Goal: Task Accomplishment & Management: Use online tool/utility

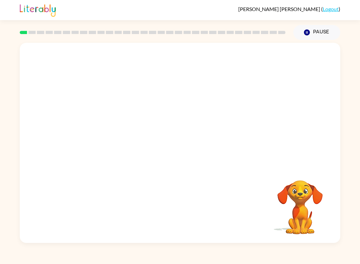
click at [273, 227] on video "Your browser must support playing .mp4 files to use Literably. Please try using…" at bounding box center [300, 202] width 65 height 65
click at [320, 214] on video "Your browser must support playing .mp4 files to use Literably. Please try using…" at bounding box center [300, 202] width 65 height 65
click at [316, 190] on video "Your browser must support playing .mp4 files to use Literably. Please try using…" at bounding box center [300, 202] width 65 height 65
click at [359, 197] on div "Your browser must support playing .mp4 files to use Literably. Please try using…" at bounding box center [180, 141] width 360 height 203
click at [352, 203] on div "Your browser must support playing .mp4 files to use Literably. Please try using…" at bounding box center [180, 141] width 360 height 203
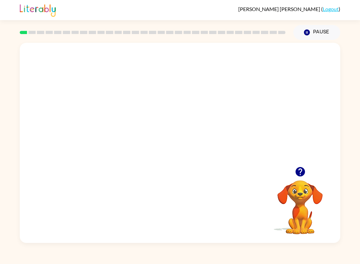
click at [306, 207] on video "Your browser must support playing .mp4 files to use Literably. Please try using…" at bounding box center [300, 202] width 65 height 65
click at [295, 227] on video "Your browser must support playing .mp4 files to use Literably. Please try using…" at bounding box center [300, 202] width 65 height 65
click at [305, 238] on div "Your browser must support playing .mp4 files to use Literably. Please try using…" at bounding box center [180, 143] width 321 height 200
click at [320, 217] on video "Your browser must support playing .mp4 files to use Literably. Please try using…" at bounding box center [300, 202] width 65 height 65
click at [307, 227] on video "Your browser must support playing .mp4 files to use Literably. Please try using…" at bounding box center [300, 202] width 65 height 65
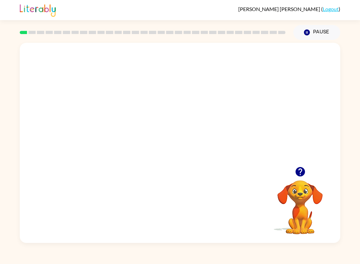
click at [304, 223] on video "Your browser must support playing .mp4 files to use Literably. Please try using…" at bounding box center [300, 202] width 65 height 65
click at [307, 226] on video "Your browser must support playing .mp4 files to use Literably. Please try using…" at bounding box center [300, 202] width 65 height 65
click at [332, 226] on video "Your browser must support playing .mp4 files to use Literably. Please try using…" at bounding box center [300, 202] width 65 height 65
click at [313, 222] on video "Your browser must support playing .mp4 files to use Literably. Please try using…" at bounding box center [300, 202] width 65 height 65
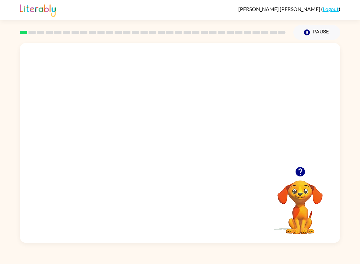
click at [339, 240] on div "Your browser must support playing .mp4 files to use Literably. Please try using…" at bounding box center [180, 143] width 321 height 200
click at [306, 234] on video "Your browser must support playing .mp4 files to use Literably. Please try using…" at bounding box center [300, 202] width 65 height 65
click at [288, 224] on video "Your browser must support playing .mp4 files to use Literably. Please try using…" at bounding box center [300, 202] width 65 height 65
click at [287, 224] on video "Your browser must support playing .mp4 files to use Literably. Please try using…" at bounding box center [300, 202] width 65 height 65
click at [301, 212] on video "Your browser must support playing .mp4 files to use Literably. Please try using…" at bounding box center [300, 202] width 65 height 65
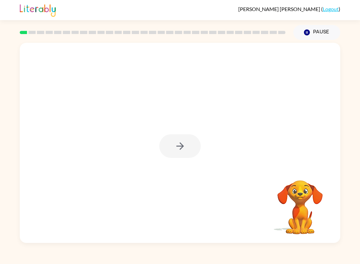
click at [342, 208] on div "Your browser must support playing .mp4 files to use Literably. Please try using…" at bounding box center [180, 141] width 360 height 203
click at [344, 219] on div "Your browser must support playing .mp4 files to use Literably. Please try using…" at bounding box center [180, 141] width 360 height 203
click at [168, 142] on button "button" at bounding box center [179, 146] width 41 height 24
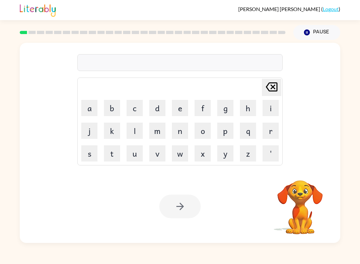
click at [105, 102] on button "b" at bounding box center [112, 108] width 16 height 16
click at [206, 124] on button "o" at bounding box center [203, 130] width 16 height 16
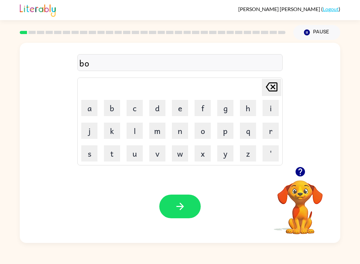
click at [265, 129] on button "r" at bounding box center [271, 130] width 16 height 16
click at [161, 110] on button "d" at bounding box center [157, 108] width 16 height 16
click at [182, 107] on button "e" at bounding box center [180, 108] width 16 height 16
click at [265, 128] on button "r" at bounding box center [271, 130] width 16 height 16
click at [193, 205] on button "button" at bounding box center [179, 206] width 41 height 24
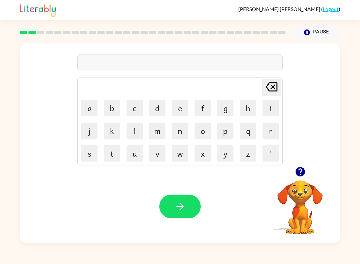
click at [270, 131] on button "r" at bounding box center [271, 130] width 16 height 16
click at [207, 131] on button "o" at bounding box center [203, 130] width 16 height 16
click at [136, 151] on button "u" at bounding box center [135, 153] width 16 height 16
click at [186, 130] on button "n" at bounding box center [180, 130] width 16 height 16
click at [164, 110] on button "d" at bounding box center [157, 108] width 16 height 16
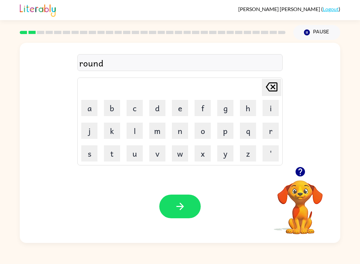
click at [182, 206] on icon "button" at bounding box center [179, 206] width 7 height 7
click at [158, 132] on button "m" at bounding box center [157, 130] width 16 height 16
click at [89, 105] on button "a" at bounding box center [89, 108] width 16 height 16
click at [134, 110] on button "c" at bounding box center [135, 108] width 16 height 16
click at [246, 109] on button "h" at bounding box center [248, 108] width 16 height 16
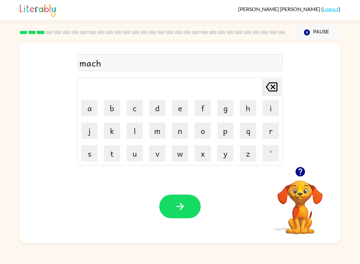
click at [174, 111] on button "e" at bounding box center [180, 108] width 16 height 16
click at [274, 106] on button "i" at bounding box center [271, 108] width 16 height 16
click at [185, 133] on button "n" at bounding box center [180, 130] width 16 height 16
click at [274, 87] on icon "[PERSON_NAME] last character input" at bounding box center [272, 87] width 16 height 16
click at [276, 85] on icon "[PERSON_NAME] last character input" at bounding box center [272, 87] width 16 height 16
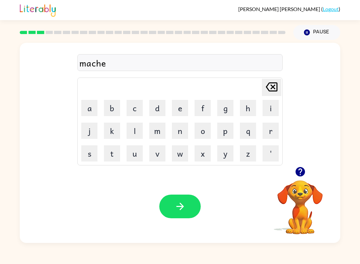
click at [270, 87] on icon "[PERSON_NAME] last character input" at bounding box center [272, 87] width 16 height 16
click at [272, 100] on button "i" at bounding box center [271, 108] width 16 height 16
click at [186, 102] on button "e" at bounding box center [180, 108] width 16 height 16
click at [181, 131] on button "n" at bounding box center [180, 130] width 16 height 16
click at [266, 86] on icon at bounding box center [272, 86] width 12 height 9
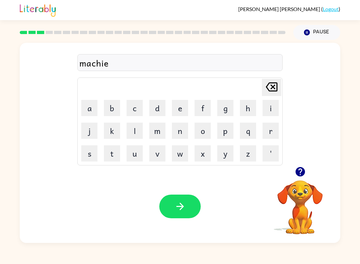
click at [268, 87] on icon "[PERSON_NAME] last character input" at bounding box center [272, 87] width 16 height 16
click at [268, 86] on icon "[PERSON_NAME] last character input" at bounding box center [272, 87] width 16 height 16
click at [186, 110] on button "e" at bounding box center [180, 108] width 16 height 16
click at [266, 107] on button "i" at bounding box center [271, 108] width 16 height 16
click at [181, 132] on button "n" at bounding box center [180, 130] width 16 height 16
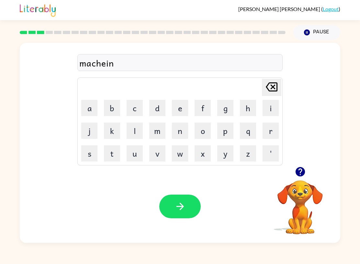
click at [269, 80] on icon "[PERSON_NAME] last character input" at bounding box center [272, 87] width 16 height 16
click at [268, 78] on table "[PERSON_NAME] last character input a b c d e f g h i j k l m n o p q r s t u v …" at bounding box center [180, 121] width 205 height 87
click at [269, 83] on icon at bounding box center [272, 86] width 12 height 9
click at [271, 87] on icon at bounding box center [272, 86] width 12 height 9
click at [269, 108] on button "i" at bounding box center [271, 108] width 16 height 16
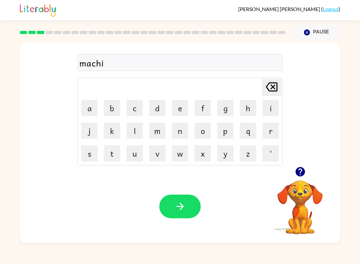
click at [180, 110] on button "e" at bounding box center [180, 108] width 16 height 16
click at [174, 126] on button "n" at bounding box center [180, 130] width 16 height 16
click at [182, 108] on button "e" at bounding box center [180, 108] width 16 height 16
click at [264, 82] on icon "[PERSON_NAME] last character input" at bounding box center [272, 87] width 16 height 16
click at [191, 211] on button "button" at bounding box center [179, 206] width 41 height 24
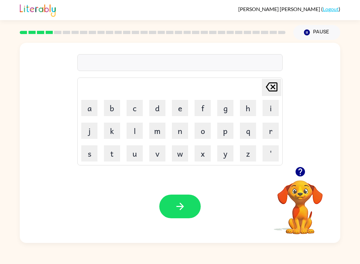
click at [112, 150] on button "t" at bounding box center [112, 153] width 16 height 16
click at [183, 156] on button "w" at bounding box center [180, 153] width 16 height 16
click at [84, 108] on button "a" at bounding box center [89, 108] width 16 height 16
click at [266, 106] on button "i" at bounding box center [271, 108] width 16 height 16
click at [177, 130] on button "n" at bounding box center [180, 130] width 16 height 16
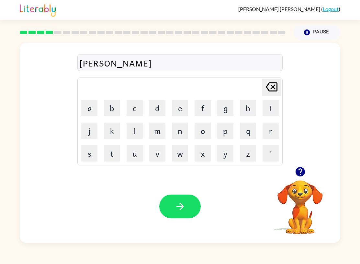
click at [267, 84] on icon at bounding box center [272, 86] width 12 height 9
click at [267, 84] on icon "[PERSON_NAME] last character input" at bounding box center [272, 87] width 16 height 16
click at [267, 83] on icon "[PERSON_NAME] last character input" at bounding box center [272, 87] width 16 height 16
click at [277, 127] on button "r" at bounding box center [271, 130] width 16 height 16
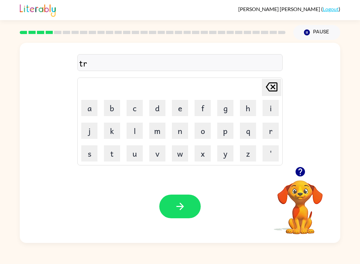
click at [93, 109] on button "a" at bounding box center [89, 108] width 16 height 16
click at [272, 109] on button "i" at bounding box center [271, 108] width 16 height 16
click at [183, 131] on button "n" at bounding box center [180, 130] width 16 height 16
click at [175, 206] on icon "button" at bounding box center [180, 206] width 11 height 11
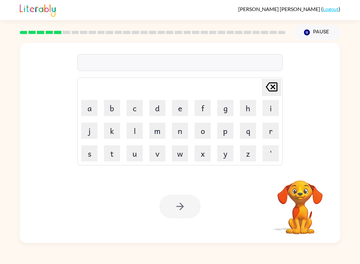
click at [152, 107] on button "d" at bounding box center [157, 108] width 16 height 16
click at [274, 112] on button "i" at bounding box center [271, 108] width 16 height 16
click at [202, 109] on button "f" at bounding box center [203, 108] width 16 height 16
click at [182, 106] on button "e" at bounding box center [180, 108] width 16 height 16
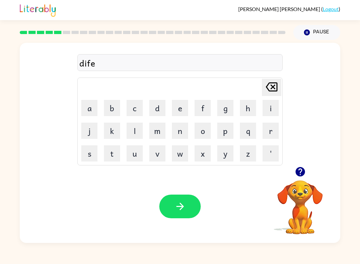
click at [183, 133] on button "n" at bounding box center [180, 130] width 16 height 16
click at [89, 148] on button "s" at bounding box center [89, 153] width 16 height 16
click at [178, 106] on button "e" at bounding box center [180, 108] width 16 height 16
click at [154, 155] on button "v" at bounding box center [157, 153] width 16 height 16
click at [179, 100] on button "e" at bounding box center [180, 108] width 16 height 16
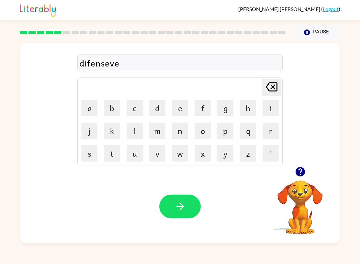
click at [290, 76] on div "difenseve Delete Delete last character input a b c d e f g h i j k l m n o p q …" at bounding box center [180, 105] width 321 height 124
click at [272, 83] on icon at bounding box center [272, 86] width 12 height 9
click at [269, 84] on icon "[PERSON_NAME] last character input" at bounding box center [272, 87] width 16 height 16
click at [268, 83] on icon at bounding box center [272, 86] width 12 height 9
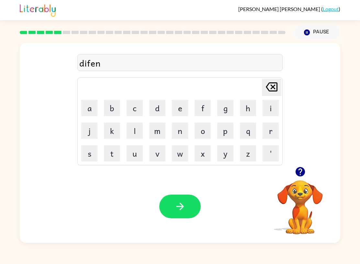
click at [89, 155] on button "s" at bounding box center [89, 153] width 16 height 16
click at [286, 73] on div "difens [PERSON_NAME] last character input a b c d e f g h i j k l m n o p q r s…" at bounding box center [180, 105] width 321 height 124
click at [182, 109] on button "e" at bounding box center [180, 108] width 16 height 16
click at [89, 112] on button "a" at bounding box center [89, 108] width 16 height 16
click at [185, 173] on div "Your browser must support playing .mp4 files to use Literably. Please try using…" at bounding box center [180, 206] width 321 height 73
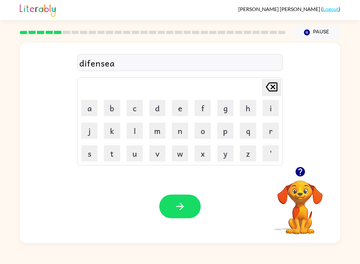
click at [161, 153] on button "v" at bounding box center [157, 153] width 16 height 16
click at [273, 82] on icon "[PERSON_NAME] last character input" at bounding box center [272, 87] width 16 height 16
click at [279, 79] on button "[PERSON_NAME] last character input" at bounding box center [271, 87] width 19 height 17
click at [278, 78] on div "[PERSON_NAME] last character input a b c d e f g h i j k l m n o p q r s t u v …" at bounding box center [179, 121] width 205 height 88
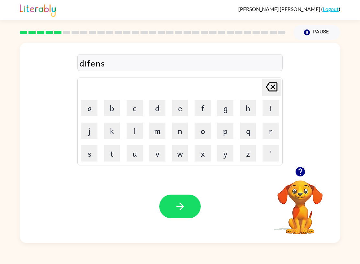
click at [271, 83] on icon at bounding box center [272, 86] width 12 height 9
click at [87, 158] on button "s" at bounding box center [89, 153] width 16 height 16
click at [180, 103] on button "e" at bounding box center [180, 108] width 16 height 16
click at [165, 157] on button "v" at bounding box center [157, 153] width 16 height 16
click at [182, 105] on button "e" at bounding box center [180, 108] width 16 height 16
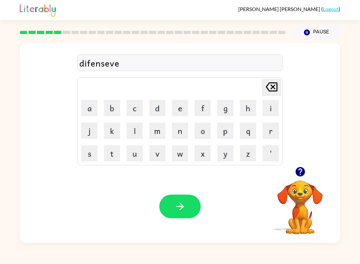
click at [189, 218] on button "button" at bounding box center [179, 206] width 41 height 24
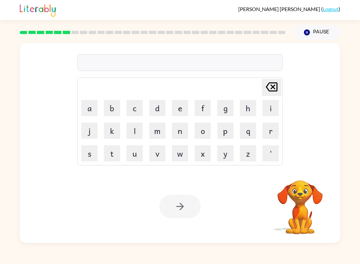
click at [76, 38] on div at bounding box center [153, 32] width 274 height 23
click at [67, 28] on div at bounding box center [153, 32] width 274 height 23
click at [309, 36] on icon "Pause" at bounding box center [307, 32] width 7 height 7
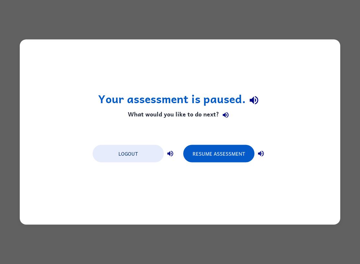
click at [310, 36] on div "Your assessment is paused. What would you like to do next? Logout Resume Assess…" at bounding box center [180, 132] width 360 height 264
click at [348, 30] on div "Your assessment is paused. What would you like to do next? Logout Resume Assess…" at bounding box center [180, 132] width 360 height 264
click at [236, 154] on button "Resume Assessment" at bounding box center [218, 153] width 71 height 17
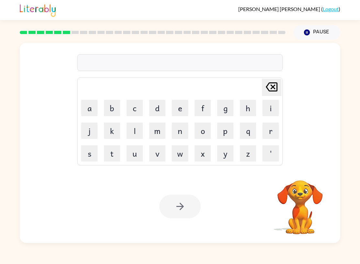
click at [158, 158] on button "v" at bounding box center [157, 153] width 16 height 16
click at [94, 113] on button "a" at bounding box center [89, 108] width 16 height 16
click at [139, 111] on button "c" at bounding box center [135, 108] width 16 height 16
click at [86, 115] on button "a" at bounding box center [89, 108] width 16 height 16
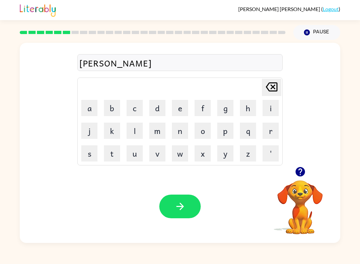
click at [133, 103] on button "c" at bounding box center [135, 108] width 16 height 16
click at [268, 105] on button "i" at bounding box center [271, 108] width 16 height 16
click at [206, 129] on button "o" at bounding box center [203, 130] width 16 height 16
click at [185, 124] on button "n" at bounding box center [180, 130] width 16 height 16
click at [184, 105] on button "e" at bounding box center [180, 108] width 16 height 16
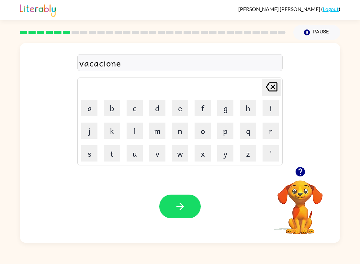
click at [87, 148] on button "s" at bounding box center [89, 153] width 16 height 16
click at [272, 87] on icon at bounding box center [272, 86] width 12 height 9
click at [272, 86] on icon "[PERSON_NAME] last character input" at bounding box center [272, 87] width 16 height 16
click at [270, 89] on icon at bounding box center [272, 86] width 12 height 9
click at [269, 89] on icon "[PERSON_NAME] last character input" at bounding box center [272, 87] width 16 height 16
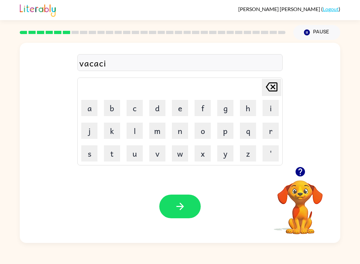
click at [268, 88] on icon "[PERSON_NAME] last character input" at bounding box center [272, 87] width 16 height 16
click at [271, 87] on icon at bounding box center [272, 86] width 12 height 9
click at [116, 147] on button "t" at bounding box center [112, 153] width 16 height 16
click at [264, 111] on button "i" at bounding box center [271, 108] width 16 height 16
click at [202, 129] on button "o" at bounding box center [203, 130] width 16 height 16
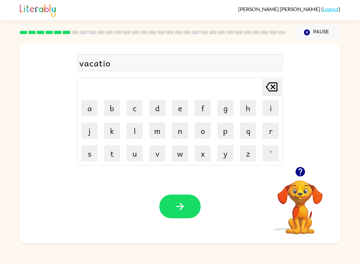
click at [173, 116] on button "e" at bounding box center [180, 108] width 16 height 16
click at [273, 92] on icon "[PERSON_NAME] last character input" at bounding box center [272, 87] width 16 height 16
click at [180, 129] on button "n" at bounding box center [180, 130] width 16 height 16
click at [176, 225] on div "Your browser must support playing .mp4 files to use Literably. Please try using…" at bounding box center [180, 206] width 321 height 73
click at [298, 199] on video "Your browser must support playing .mp4 files to use Literably. Please try using…" at bounding box center [300, 202] width 65 height 65
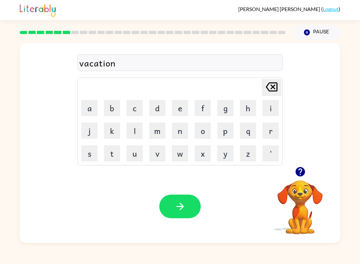
click at [302, 191] on video "Your browser must support playing .mp4 files to use Literably. Please try using…" at bounding box center [300, 202] width 65 height 65
click at [300, 172] on icon "button" at bounding box center [300, 171] width 9 height 9
click at [184, 188] on div "Your browser must support playing .mp4 files to use Literably. Please try using…" at bounding box center [180, 206] width 321 height 73
click at [186, 215] on button "button" at bounding box center [179, 206] width 41 height 24
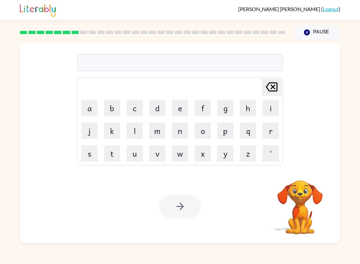
click at [227, 127] on button "p" at bounding box center [225, 130] width 16 height 16
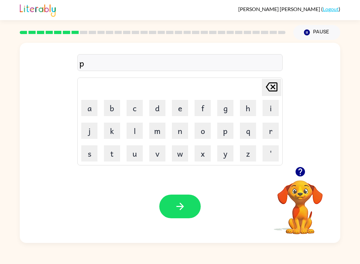
click at [133, 152] on button "u" at bounding box center [135, 153] width 16 height 16
click at [160, 100] on button "d" at bounding box center [157, 108] width 16 height 16
click at [159, 99] on td "d" at bounding box center [157, 108] width 22 height 22
click at [153, 110] on button "d" at bounding box center [157, 108] width 16 height 16
click at [139, 122] on button "l" at bounding box center [135, 130] width 16 height 16
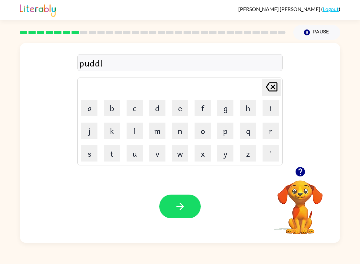
click at [179, 102] on button "e" at bounding box center [180, 108] width 16 height 16
click at [176, 210] on icon "button" at bounding box center [180, 206] width 11 height 11
click at [157, 131] on button "m" at bounding box center [157, 130] width 16 height 16
click at [272, 108] on button "i" at bounding box center [271, 108] width 16 height 16
click at [267, 132] on button "r" at bounding box center [271, 130] width 16 height 16
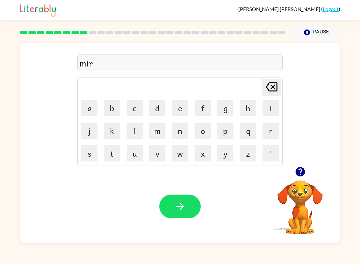
click at [89, 112] on button "a" at bounding box center [89, 108] width 16 height 16
click at [134, 108] on button "c" at bounding box center [135, 108] width 16 height 16
click at [142, 128] on button "l" at bounding box center [135, 130] width 16 height 16
click at [177, 108] on button "e" at bounding box center [180, 108] width 16 height 16
click at [185, 210] on icon "button" at bounding box center [180, 206] width 11 height 11
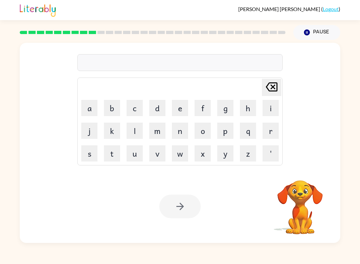
click at [153, 133] on button "m" at bounding box center [157, 130] width 16 height 16
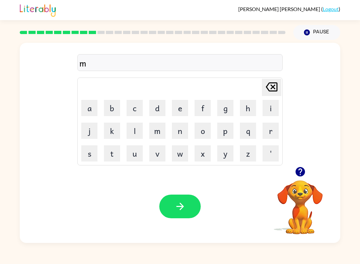
click at [276, 89] on icon at bounding box center [272, 86] width 12 height 9
click at [304, 173] on icon "button" at bounding box center [300, 171] width 9 height 9
click at [162, 134] on button "m" at bounding box center [157, 130] width 16 height 16
click at [275, 108] on button "i" at bounding box center [271, 108] width 16 height 16
click at [274, 91] on icon at bounding box center [272, 86] width 12 height 9
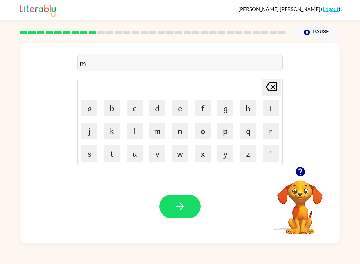
click at [273, 91] on icon at bounding box center [272, 86] width 12 height 9
click at [264, 95] on icon "[PERSON_NAME] last character input" at bounding box center [272, 87] width 16 height 16
click at [164, 132] on button "m" at bounding box center [157, 130] width 16 height 16
click at [207, 131] on button "o" at bounding box center [203, 130] width 16 height 16
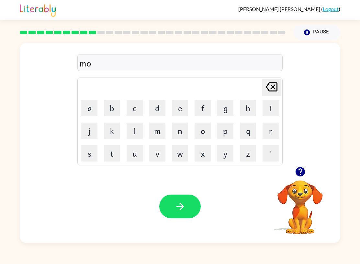
click at [270, 136] on button "r" at bounding box center [271, 130] width 16 height 16
click at [177, 132] on button "n" at bounding box center [180, 130] width 16 height 16
click at [269, 106] on button "i" at bounding box center [271, 108] width 16 height 16
click at [185, 132] on button "n" at bounding box center [180, 130] width 16 height 16
click at [229, 110] on button "g" at bounding box center [225, 108] width 16 height 16
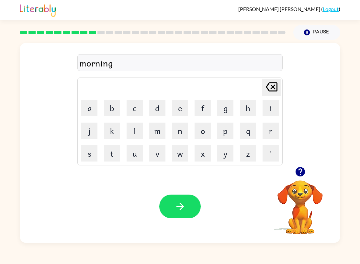
click at [179, 211] on icon "button" at bounding box center [180, 206] width 11 height 11
click at [153, 110] on button "d" at bounding box center [157, 108] width 16 height 16
click at [270, 109] on button "i" at bounding box center [271, 108] width 16 height 16
click at [93, 161] on button "s" at bounding box center [89, 153] width 16 height 16
click at [116, 154] on button "t" at bounding box center [112, 153] width 16 height 16
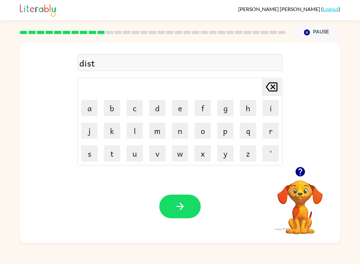
click at [283, 123] on div "[PERSON_NAME] last character input a b c d e f g h i j k l m n o p q r s t u v …" at bounding box center [179, 121] width 205 height 88
click at [273, 131] on button "r" at bounding box center [271, 130] width 16 height 16
click at [135, 156] on button "u" at bounding box center [135, 153] width 16 height 16
click at [89, 157] on button "s" at bounding box center [89, 153] width 16 height 16
click at [110, 157] on button "t" at bounding box center [112, 153] width 16 height 16
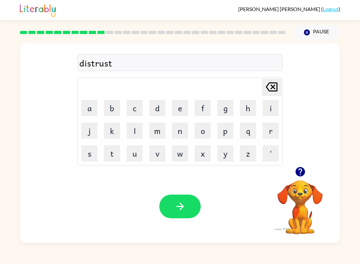
click at [177, 203] on icon "button" at bounding box center [180, 206] width 11 height 11
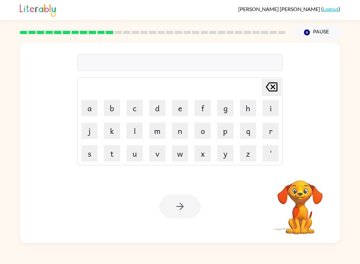
click at [277, 133] on button "r" at bounding box center [271, 130] width 16 height 16
click at [204, 131] on button "o" at bounding box center [203, 130] width 16 height 16
click at [92, 107] on button "a" at bounding box center [89, 108] width 16 height 16
click at [161, 107] on button "d" at bounding box center [157, 108] width 16 height 16
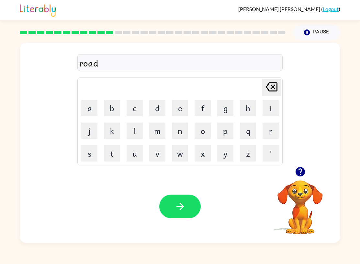
click at [182, 209] on icon "button" at bounding box center [180, 206] width 11 height 11
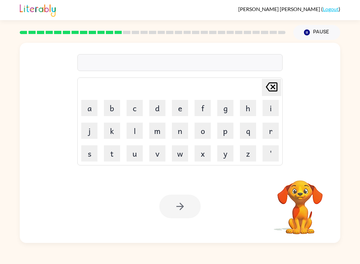
click at [178, 133] on button "n" at bounding box center [180, 130] width 16 height 16
click at [272, 90] on icon "[PERSON_NAME] last character input" at bounding box center [272, 87] width 16 height 16
click at [134, 156] on button "u" at bounding box center [135, 153] width 16 height 16
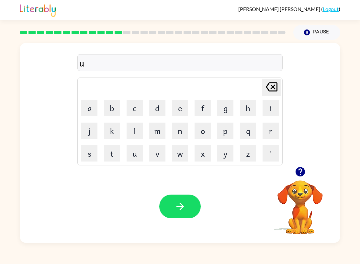
click at [244, 133] on button "q" at bounding box center [248, 130] width 16 height 16
click at [270, 90] on icon "[PERSON_NAME] last character input" at bounding box center [272, 87] width 16 height 16
click at [226, 131] on button "p" at bounding box center [225, 130] width 16 height 16
click at [222, 109] on button "g" at bounding box center [225, 108] width 16 height 16
click at [267, 135] on button "r" at bounding box center [271, 130] width 16 height 16
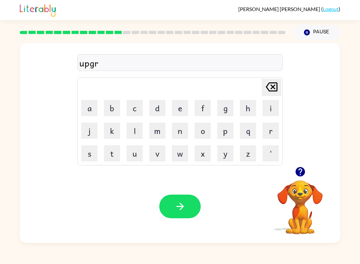
click at [95, 106] on button "a" at bounding box center [89, 108] width 16 height 16
click at [161, 105] on button "d" at bounding box center [157, 108] width 16 height 16
click at [176, 109] on button "e" at bounding box center [180, 108] width 16 height 16
click at [182, 208] on icon "button" at bounding box center [179, 206] width 7 height 7
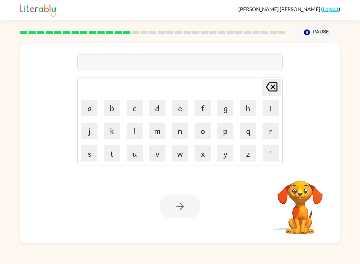
click at [157, 130] on button "m" at bounding box center [157, 130] width 16 height 16
click at [91, 107] on button "a" at bounding box center [89, 108] width 16 height 16
click at [159, 104] on button "d" at bounding box center [157, 108] width 16 height 16
click at [187, 133] on button "n" at bounding box center [180, 130] width 16 height 16
click at [186, 110] on button "e" at bounding box center [180, 108] width 16 height 16
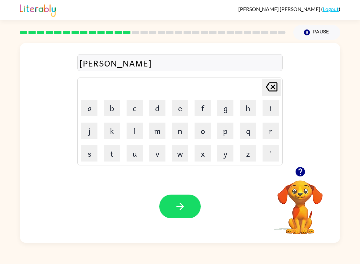
click at [88, 155] on button "s" at bounding box center [89, 153] width 16 height 16
click at [88, 157] on button "s" at bounding box center [89, 153] width 16 height 16
click at [191, 211] on button "button" at bounding box center [179, 206] width 41 height 24
click at [108, 108] on button "b" at bounding box center [112, 108] width 16 height 16
click at [209, 126] on button "o" at bounding box center [203, 130] width 16 height 16
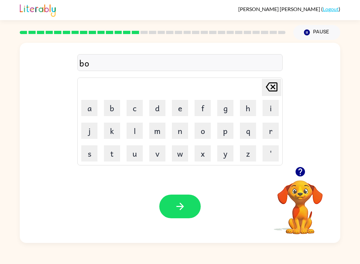
click at [179, 127] on button "n" at bounding box center [180, 130] width 16 height 16
click at [132, 152] on button "u" at bounding box center [135, 153] width 16 height 16
click at [87, 149] on button "s" at bounding box center [89, 153] width 16 height 16
click at [185, 206] on icon "button" at bounding box center [180, 206] width 11 height 11
click at [181, 156] on button "w" at bounding box center [180, 153] width 16 height 16
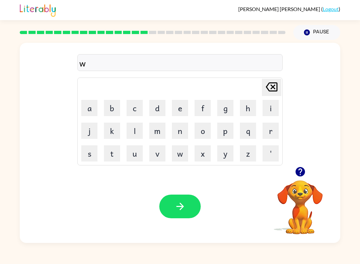
click at [86, 110] on button "a" at bounding box center [89, 108] width 16 height 16
click at [275, 79] on icon "[PERSON_NAME] last character input" at bounding box center [272, 87] width 16 height 16
click at [274, 81] on icon "[PERSON_NAME] last character input" at bounding box center [272, 87] width 16 height 16
click at [91, 155] on button "s" at bounding box center [89, 153] width 16 height 16
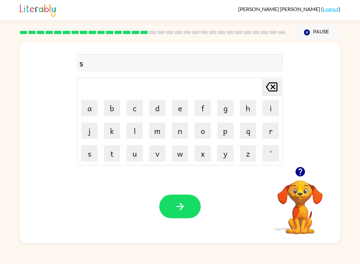
click at [179, 158] on button "w" at bounding box center [180, 153] width 16 height 16
click at [89, 112] on button "a" at bounding box center [89, 108] width 16 height 16
click at [272, 129] on button "r" at bounding box center [271, 130] width 16 height 16
click at [159, 129] on button "m" at bounding box center [157, 130] width 16 height 16
click at [159, 128] on button "m" at bounding box center [157, 130] width 16 height 16
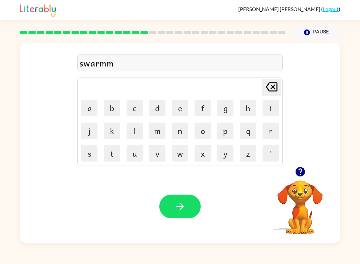
click at [158, 126] on button "m" at bounding box center [157, 130] width 16 height 16
click at [156, 130] on button "m" at bounding box center [157, 130] width 16 height 16
click at [152, 129] on button "m" at bounding box center [157, 130] width 16 height 16
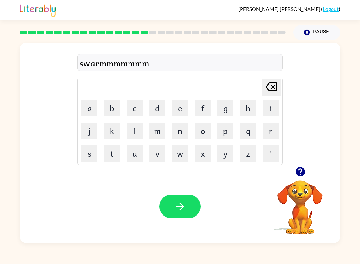
click at [275, 89] on icon "[PERSON_NAME] last character input" at bounding box center [272, 87] width 16 height 16
click at [269, 88] on icon "[PERSON_NAME] last character input" at bounding box center [272, 87] width 16 height 16
click at [280, 88] on button "[PERSON_NAME] last character input" at bounding box center [271, 87] width 19 height 17
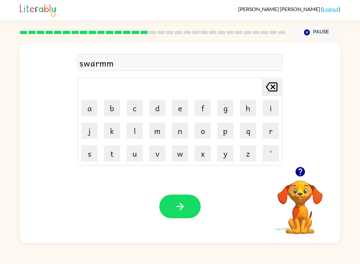
click at [272, 85] on icon "[PERSON_NAME] last character input" at bounding box center [272, 87] width 16 height 16
click at [184, 200] on button "button" at bounding box center [179, 206] width 41 height 24
click at [267, 130] on button "r" at bounding box center [271, 130] width 16 height 16
click at [91, 111] on button "a" at bounding box center [89, 108] width 16 height 16
click at [161, 131] on button "m" at bounding box center [157, 130] width 16 height 16
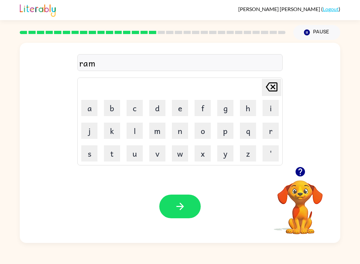
click at [173, 213] on button "button" at bounding box center [179, 206] width 41 height 24
click at [115, 108] on button "b" at bounding box center [112, 108] width 16 height 16
click at [265, 130] on button "r" at bounding box center [271, 130] width 16 height 16
click at [271, 108] on button "i" at bounding box center [271, 108] width 16 height 16
click at [154, 132] on button "m" at bounding box center [157, 130] width 16 height 16
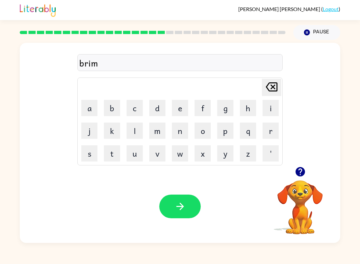
click at [154, 132] on button "m" at bounding box center [157, 130] width 16 height 16
click at [267, 104] on button "i" at bounding box center [271, 108] width 16 height 16
click at [181, 132] on button "n" at bounding box center [180, 130] width 16 height 16
click at [227, 106] on button "g" at bounding box center [225, 108] width 16 height 16
click at [172, 216] on button "button" at bounding box center [179, 206] width 41 height 24
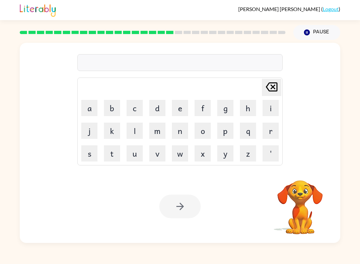
click at [274, 133] on button "r" at bounding box center [271, 130] width 16 height 16
click at [273, 107] on button "i" at bounding box center [271, 108] width 16 height 16
click at [90, 152] on button "s" at bounding box center [89, 153] width 16 height 16
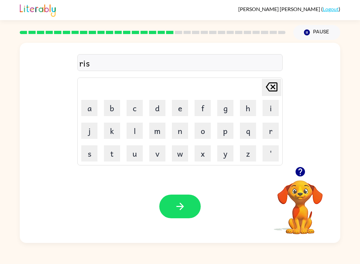
click at [114, 129] on button "k" at bounding box center [112, 130] width 16 height 16
click at [223, 152] on button "y" at bounding box center [225, 153] width 16 height 16
click at [180, 212] on icon "button" at bounding box center [180, 206] width 11 height 11
click at [87, 110] on button "a" at bounding box center [89, 108] width 16 height 16
click at [273, 129] on button "r" at bounding box center [271, 130] width 16 height 16
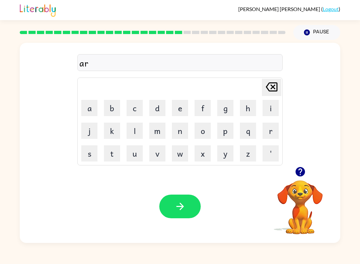
click at [136, 112] on button "c" at bounding box center [135, 108] width 16 height 16
click at [246, 112] on button "h" at bounding box center [248, 108] width 16 height 16
click at [173, 155] on button "w" at bounding box center [180, 153] width 16 height 16
click at [265, 110] on button "i" at bounding box center [271, 108] width 16 height 16
click at [183, 129] on button "n" at bounding box center [180, 130] width 16 height 16
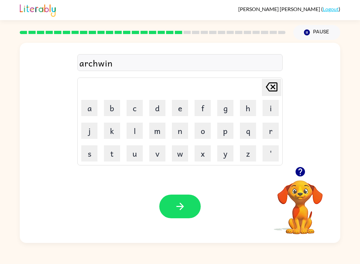
click at [220, 109] on button "g" at bounding box center [225, 108] width 16 height 16
click at [177, 209] on icon "button" at bounding box center [180, 206] width 11 height 11
click at [299, 178] on button "button" at bounding box center [300, 171] width 17 height 17
click at [204, 105] on button "f" at bounding box center [203, 108] width 16 height 16
click at [202, 126] on button "o" at bounding box center [203, 130] width 16 height 16
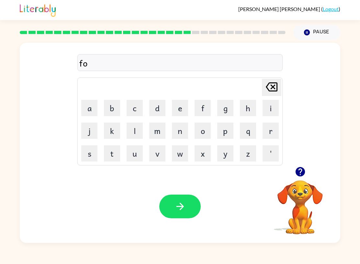
click at [137, 132] on button "l" at bounding box center [135, 130] width 16 height 16
click at [202, 122] on button "o" at bounding box center [203, 130] width 16 height 16
click at [181, 155] on button "w" at bounding box center [180, 153] width 16 height 16
click at [179, 209] on icon "button" at bounding box center [180, 206] width 11 height 11
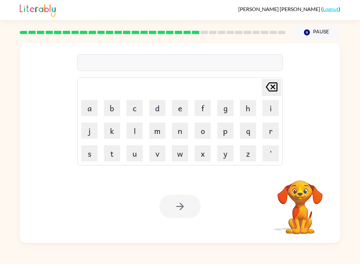
click at [138, 113] on button "c" at bounding box center [135, 108] width 16 height 16
click at [184, 105] on button "e" at bounding box center [180, 108] width 16 height 16
click at [186, 129] on button "n" at bounding box center [180, 130] width 16 height 16
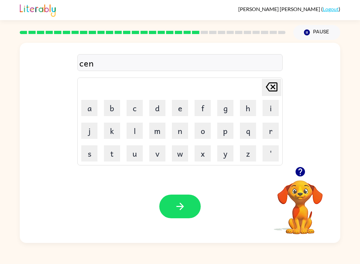
click at [117, 156] on button "t" at bounding box center [112, 153] width 16 height 16
click at [271, 108] on button "i" at bounding box center [271, 108] width 16 height 16
click at [229, 129] on button "p" at bounding box center [225, 130] width 16 height 16
click at [175, 105] on button "e" at bounding box center [180, 108] width 16 height 16
click at [274, 109] on button "i" at bounding box center [271, 108] width 16 height 16
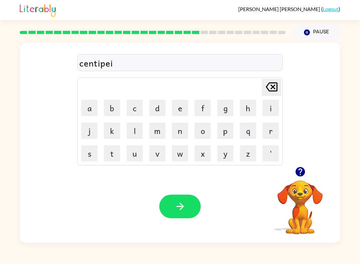
click at [159, 107] on button "d" at bounding box center [157, 108] width 16 height 16
click at [183, 106] on button "e" at bounding box center [180, 108] width 16 height 16
click at [185, 207] on icon "button" at bounding box center [180, 206] width 11 height 11
click at [297, 175] on icon "button" at bounding box center [300, 171] width 11 height 11
click at [90, 154] on button "s" at bounding box center [89, 153] width 16 height 16
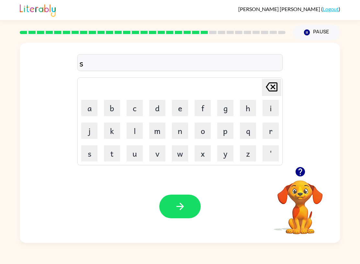
click at [135, 150] on button "u" at bounding box center [135, 153] width 16 height 16
click at [92, 154] on button "s" at bounding box center [89, 153] width 16 height 16
click at [109, 155] on button "t" at bounding box center [112, 153] width 16 height 16
click at [89, 111] on button "a" at bounding box center [89, 108] width 16 height 16
click at [264, 105] on button "i" at bounding box center [271, 108] width 16 height 16
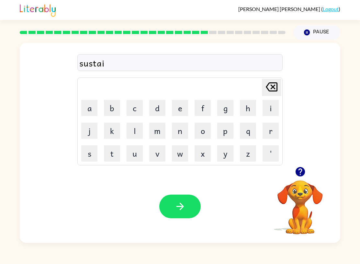
click at [178, 130] on button "n" at bounding box center [180, 130] width 16 height 16
click at [186, 211] on button "button" at bounding box center [179, 206] width 41 height 24
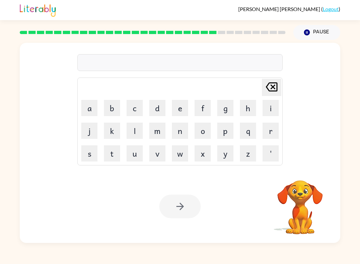
click at [199, 107] on button "f" at bounding box center [203, 108] width 16 height 16
click at [207, 132] on button "o" at bounding box center [203, 130] width 16 height 16
click at [264, 132] on button "r" at bounding box center [271, 130] width 16 height 16
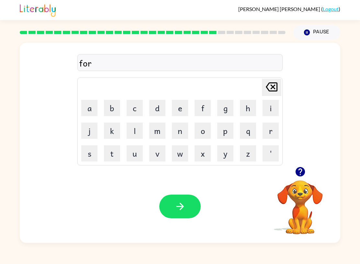
click at [177, 149] on button "w" at bounding box center [180, 153] width 16 height 16
click at [93, 100] on button "a" at bounding box center [89, 108] width 16 height 16
click at [267, 133] on button "r" at bounding box center [271, 130] width 16 height 16
click at [159, 97] on td "d" at bounding box center [157, 108] width 22 height 22
click at [155, 106] on button "d" at bounding box center [157, 108] width 16 height 16
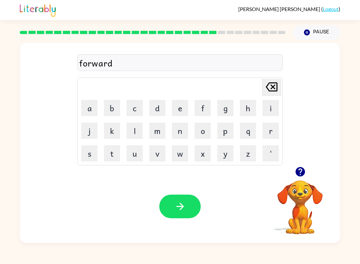
click at [182, 197] on button "button" at bounding box center [179, 206] width 41 height 24
click at [266, 130] on button "r" at bounding box center [271, 130] width 16 height 16
click at [178, 107] on button "e" at bounding box center [180, 108] width 16 height 16
click at [137, 131] on button "l" at bounding box center [135, 130] width 16 height 16
click at [93, 112] on button "a" at bounding box center [89, 108] width 16 height 16
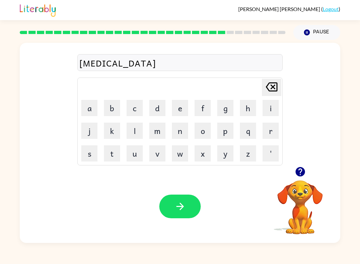
click at [116, 155] on button "t" at bounding box center [112, 153] width 16 height 16
click at [183, 106] on button "e" at bounding box center [180, 108] width 16 height 16
click at [158, 110] on button "d" at bounding box center [157, 108] width 16 height 16
click at [194, 215] on button "button" at bounding box center [179, 206] width 41 height 24
click at [302, 179] on button "button" at bounding box center [300, 171] width 17 height 17
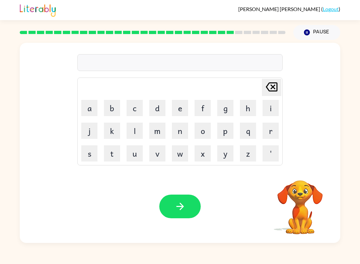
click at [225, 100] on button "g" at bounding box center [225, 108] width 16 height 16
click at [206, 124] on button "o" at bounding box center [203, 130] width 16 height 16
click at [120, 105] on button "b" at bounding box center [112, 108] width 16 height 16
click at [140, 125] on button "l" at bounding box center [135, 130] width 16 height 16
click at [278, 107] on button "i" at bounding box center [271, 108] width 16 height 16
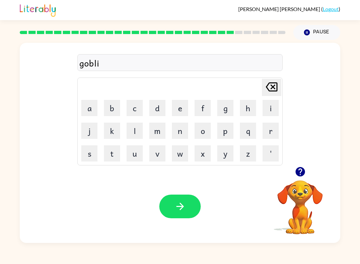
click at [180, 131] on button "n" at bounding box center [180, 130] width 16 height 16
click at [88, 158] on button "s" at bounding box center [89, 153] width 16 height 16
click at [89, 106] on button "a" at bounding box center [89, 108] width 16 height 16
click at [270, 128] on button "r" at bounding box center [271, 130] width 16 height 16
click at [172, 102] on button "e" at bounding box center [180, 108] width 16 height 16
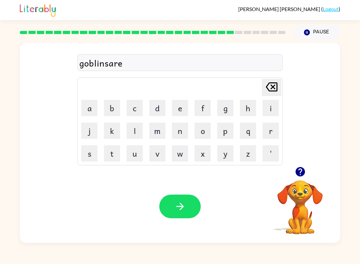
click at [111, 110] on button "b" at bounding box center [112, 108] width 16 height 16
click at [265, 108] on button "i" at bounding box center [271, 108] width 16 height 16
click at [228, 105] on button "g" at bounding box center [225, 108] width 16 height 16
click at [90, 108] on button "a" at bounding box center [89, 108] width 16 height 16
click at [180, 127] on button "n" at bounding box center [180, 130] width 16 height 16
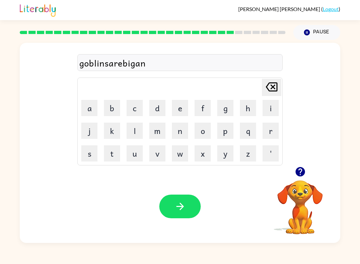
click at [112, 108] on button "b" at bounding box center [112, 108] width 16 height 16
click at [271, 87] on icon at bounding box center [272, 86] width 12 height 9
click at [155, 111] on button "d" at bounding box center [157, 108] width 16 height 16
click at [271, 90] on icon "[PERSON_NAME] last character input" at bounding box center [272, 87] width 16 height 16
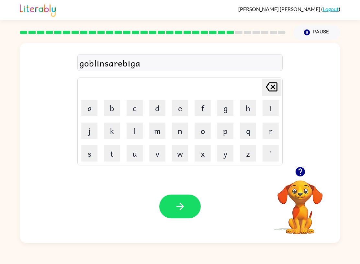
click at [269, 93] on icon "[PERSON_NAME] last character input" at bounding box center [272, 87] width 16 height 16
click at [262, 93] on button "[PERSON_NAME] last character input" at bounding box center [271, 87] width 19 height 17
click at [262, 92] on button "[PERSON_NAME] last character input" at bounding box center [271, 87] width 19 height 17
click at [258, 93] on td "[PERSON_NAME] last character input" at bounding box center [179, 87] width 203 height 18
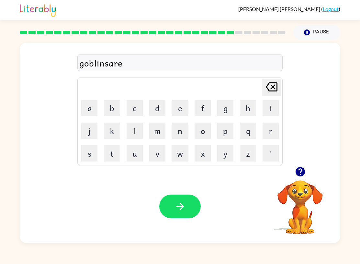
click at [258, 93] on td "[PERSON_NAME] last character input" at bounding box center [179, 87] width 203 height 18
click at [272, 90] on icon "[PERSON_NAME] last character input" at bounding box center [272, 87] width 16 height 16
click at [271, 89] on icon "[PERSON_NAME] last character input" at bounding box center [272, 87] width 16 height 16
click at [265, 89] on icon "[PERSON_NAME] last character input" at bounding box center [272, 87] width 16 height 16
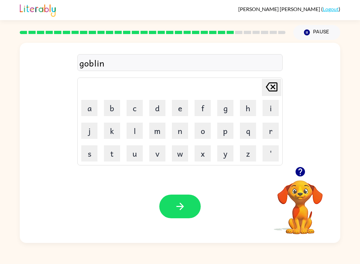
click at [186, 203] on button "button" at bounding box center [179, 206] width 41 height 24
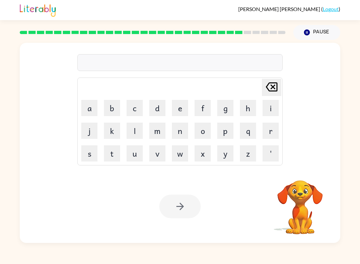
click at [129, 129] on button "l" at bounding box center [135, 130] width 16 height 16
click at [164, 129] on button "m" at bounding box center [157, 130] width 16 height 16
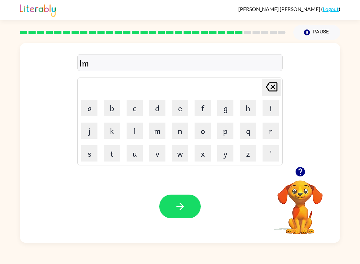
click at [276, 86] on icon "[PERSON_NAME] last character input" at bounding box center [272, 87] width 16 height 16
click at [141, 156] on button "u" at bounding box center [135, 153] width 16 height 16
click at [159, 132] on button "m" at bounding box center [157, 130] width 16 height 16
click at [227, 129] on button "p" at bounding box center [225, 130] width 16 height 16
click at [183, 106] on button "e" at bounding box center [180, 108] width 16 height 16
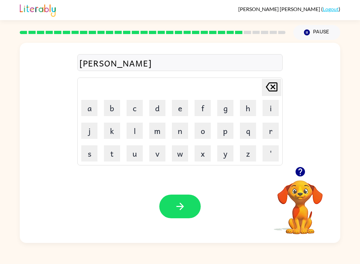
click at [276, 135] on button "r" at bounding box center [271, 130] width 16 height 16
click at [83, 124] on button "j" at bounding box center [89, 130] width 16 height 16
click at [84, 103] on button "a" at bounding box center [89, 108] width 16 height 16
click at [128, 109] on button "c" at bounding box center [135, 108] width 16 height 16
click at [113, 132] on button "k" at bounding box center [112, 130] width 16 height 16
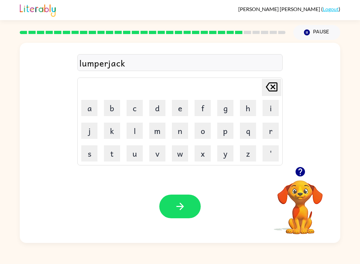
click at [181, 206] on icon "button" at bounding box center [179, 206] width 7 height 7
click at [326, 33] on button "Pause Pause" at bounding box center [317, 32] width 47 height 15
